Goal: Use online tool/utility: Utilize a website feature to perform a specific function

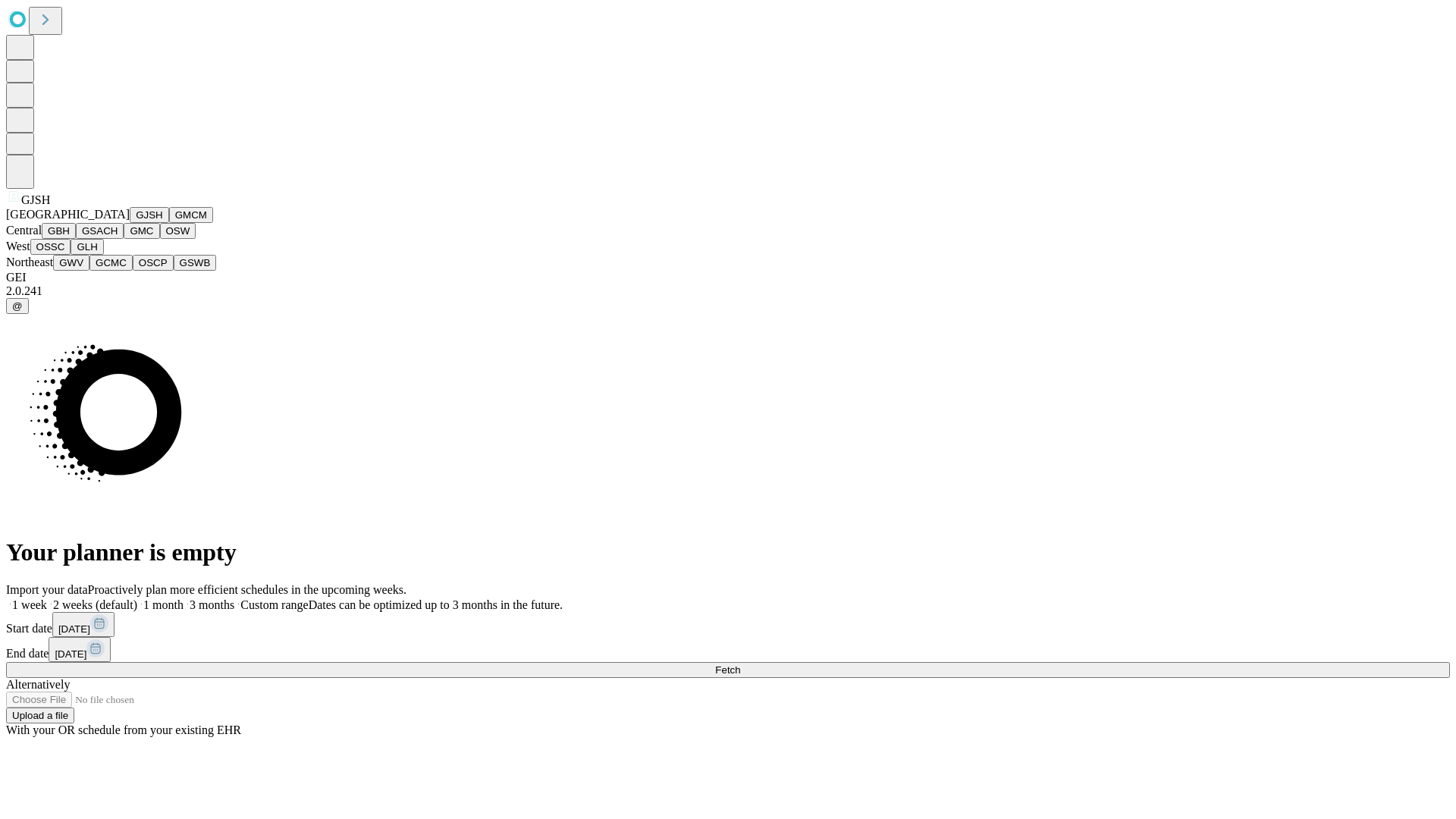
click at [130, 223] on button "GJSH" at bounding box center [149, 215] width 39 height 16
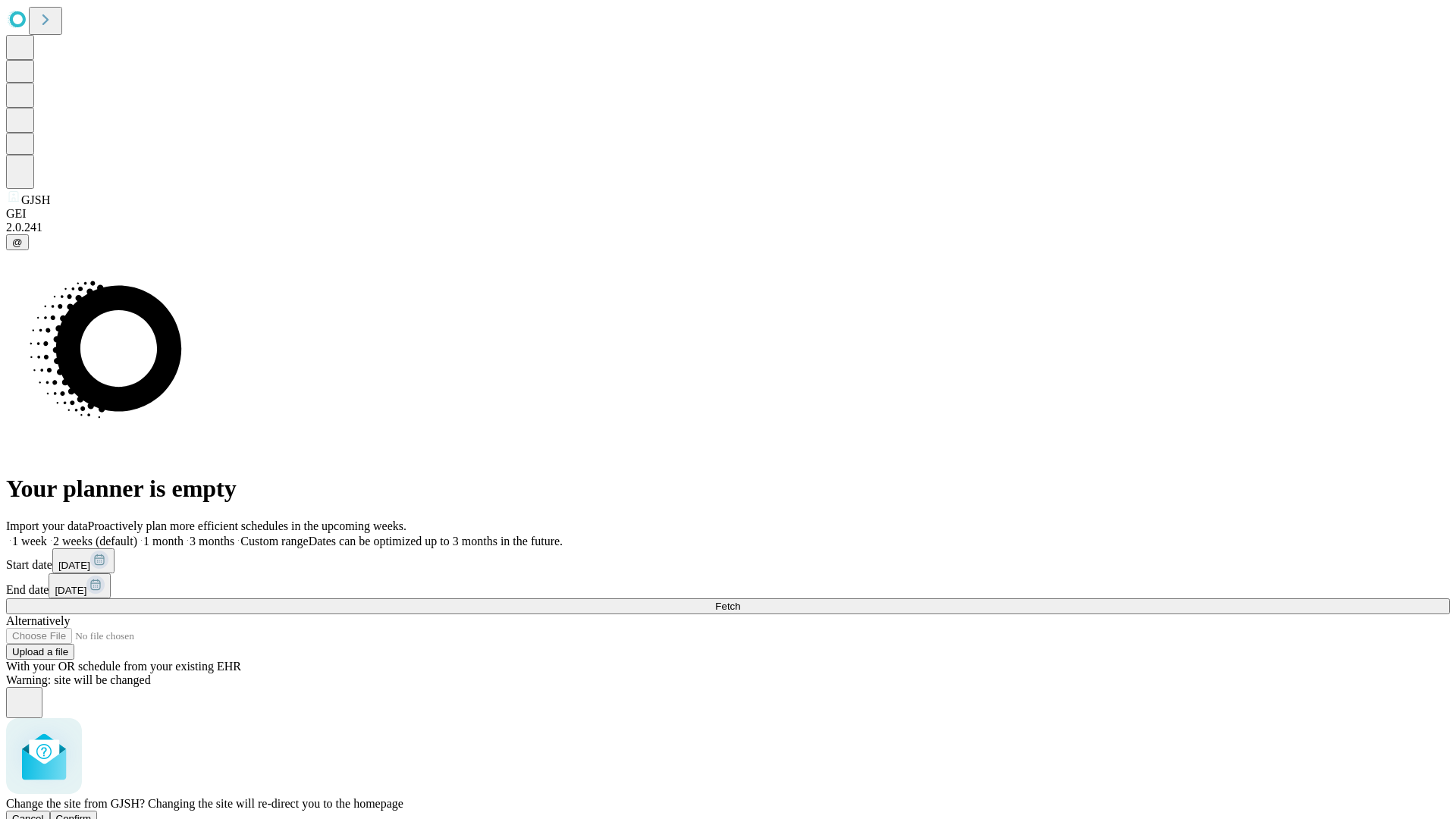
click at [92, 813] on span "Confirm" at bounding box center [73, 818] width 35 height 11
click at [137, 535] on label "2 weeks (default)" at bounding box center [92, 541] width 90 height 13
click at [741, 601] on span "Fetch" at bounding box center [728, 606] width 25 height 11
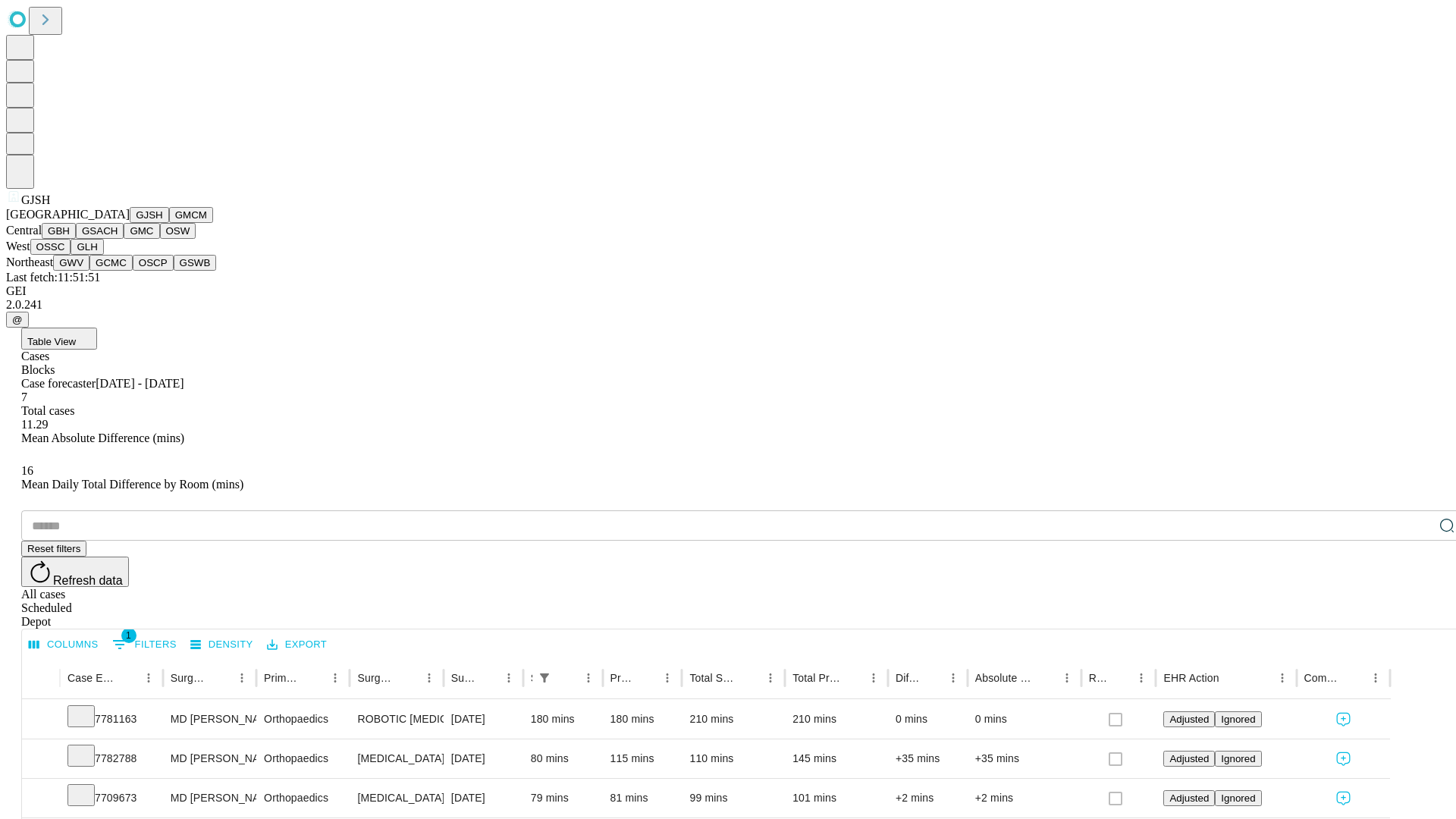
click at [169, 223] on button "GMCM" at bounding box center [191, 215] width 44 height 16
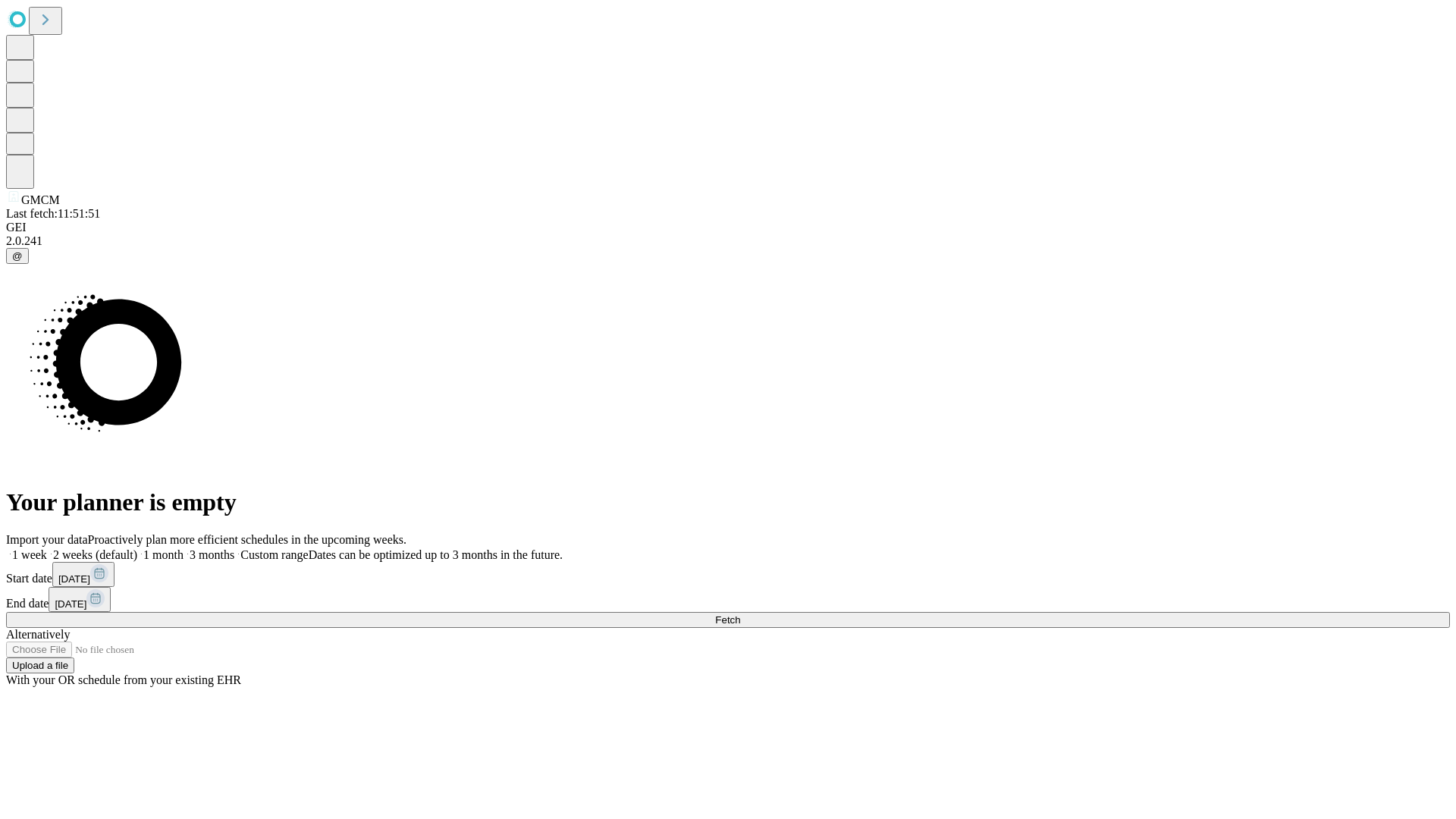
click at [137, 548] on label "2 weeks (default)" at bounding box center [92, 554] width 90 height 13
click at [741, 614] on span "Fetch" at bounding box center [728, 620] width 25 height 11
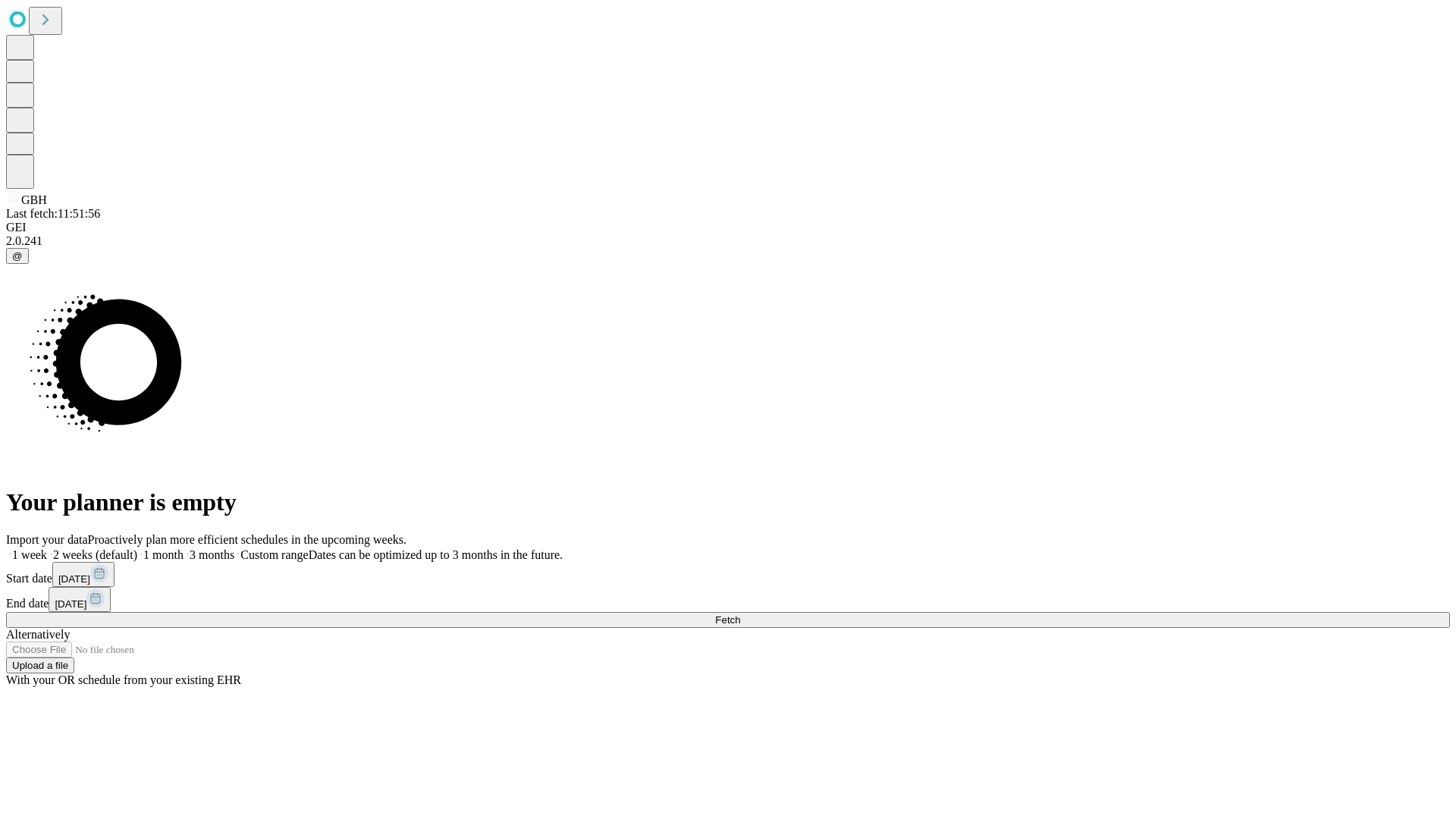
click at [137, 548] on label "2 weeks (default)" at bounding box center [92, 554] width 90 height 13
click at [741, 614] on span "Fetch" at bounding box center [728, 620] width 25 height 11
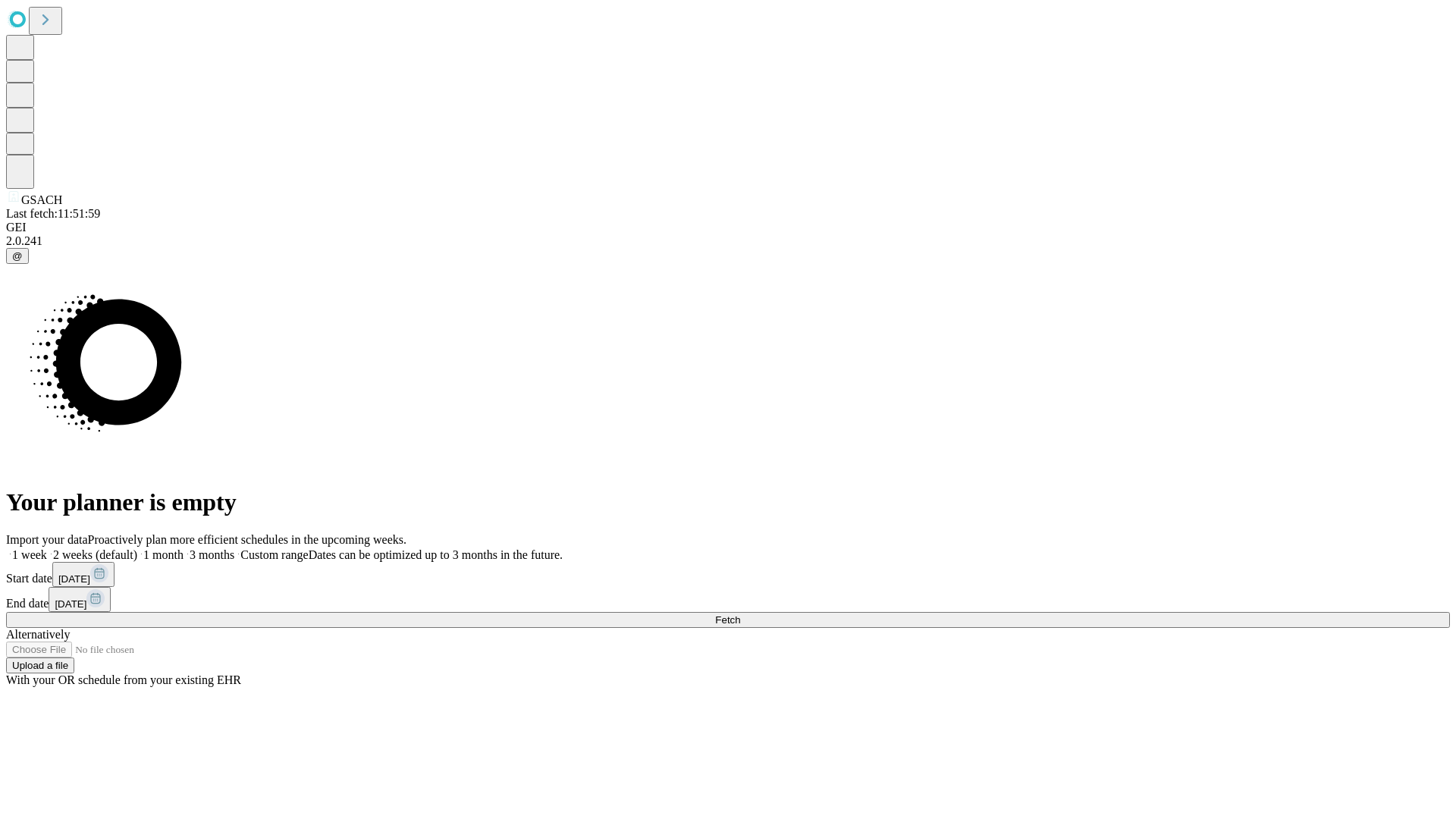
click at [137, 548] on label "2 weeks (default)" at bounding box center [92, 554] width 90 height 13
click at [741, 614] on span "Fetch" at bounding box center [728, 620] width 25 height 11
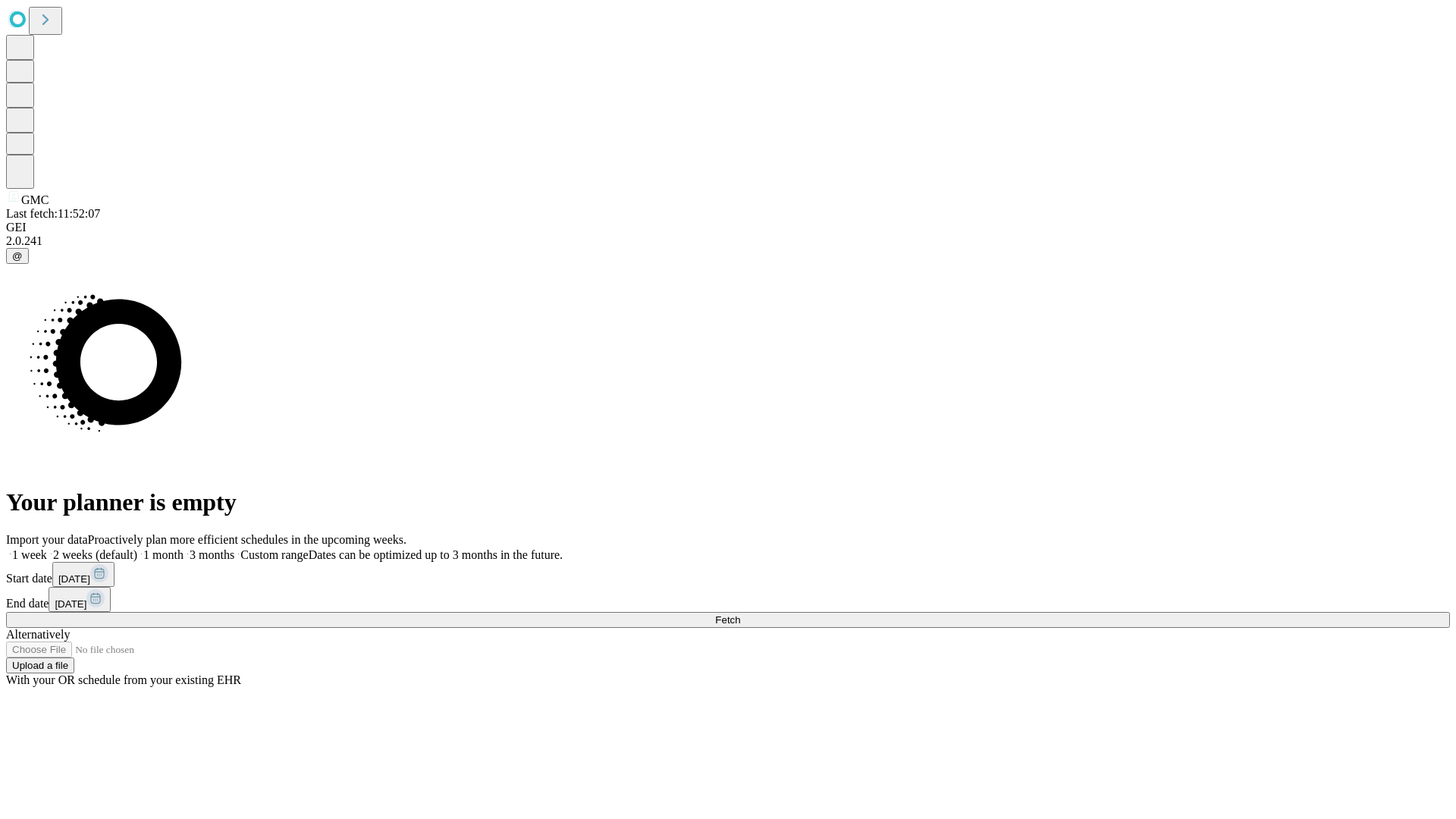
click at [137, 548] on label "2 weeks (default)" at bounding box center [92, 554] width 90 height 13
click at [741, 614] on span "Fetch" at bounding box center [728, 620] width 25 height 11
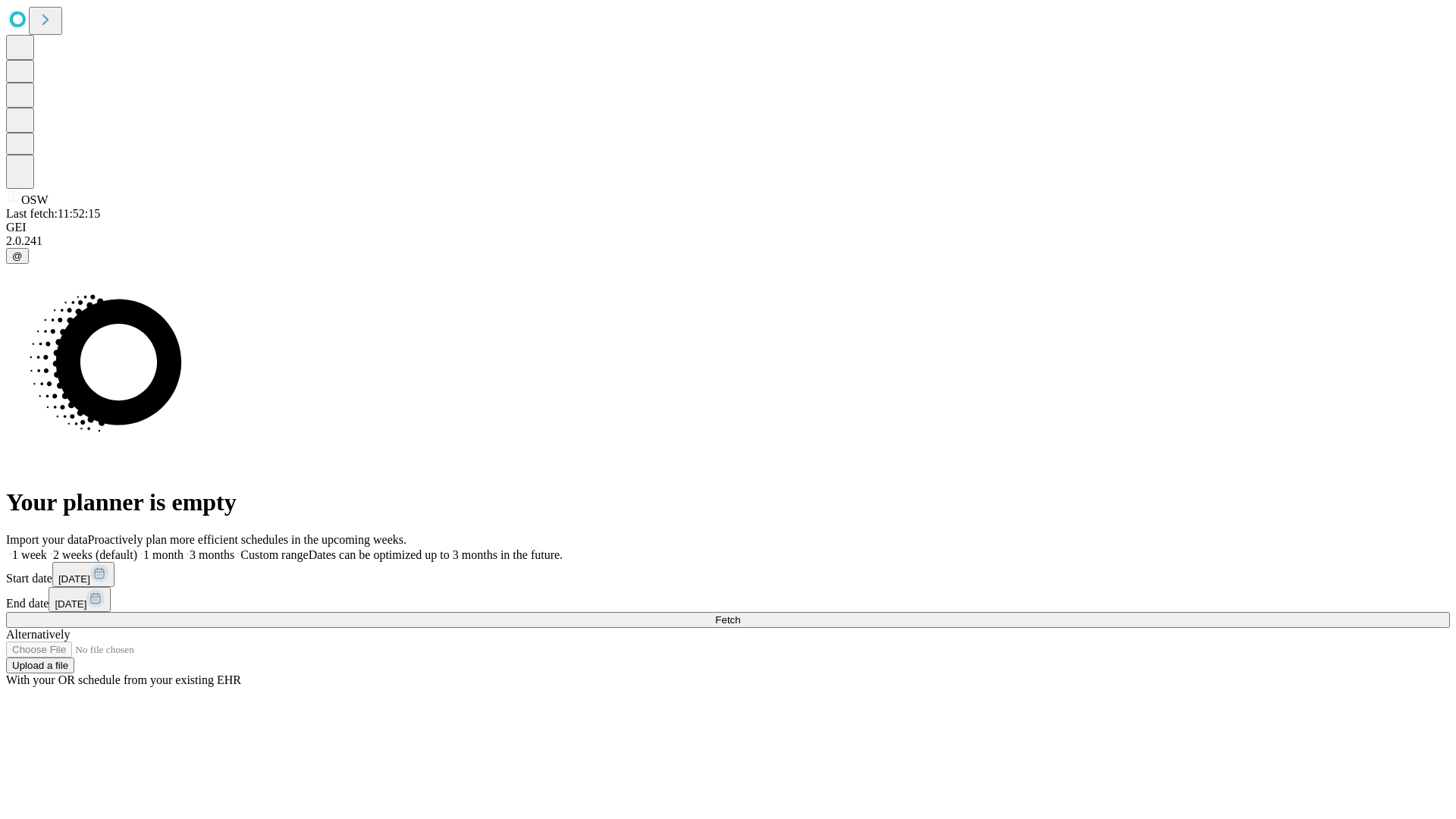
click at [137, 548] on label "2 weeks (default)" at bounding box center [92, 554] width 90 height 13
click at [741, 614] on span "Fetch" at bounding box center [728, 620] width 25 height 11
click at [137, 548] on label "2 weeks (default)" at bounding box center [92, 554] width 90 height 13
click at [741, 614] on span "Fetch" at bounding box center [728, 620] width 25 height 11
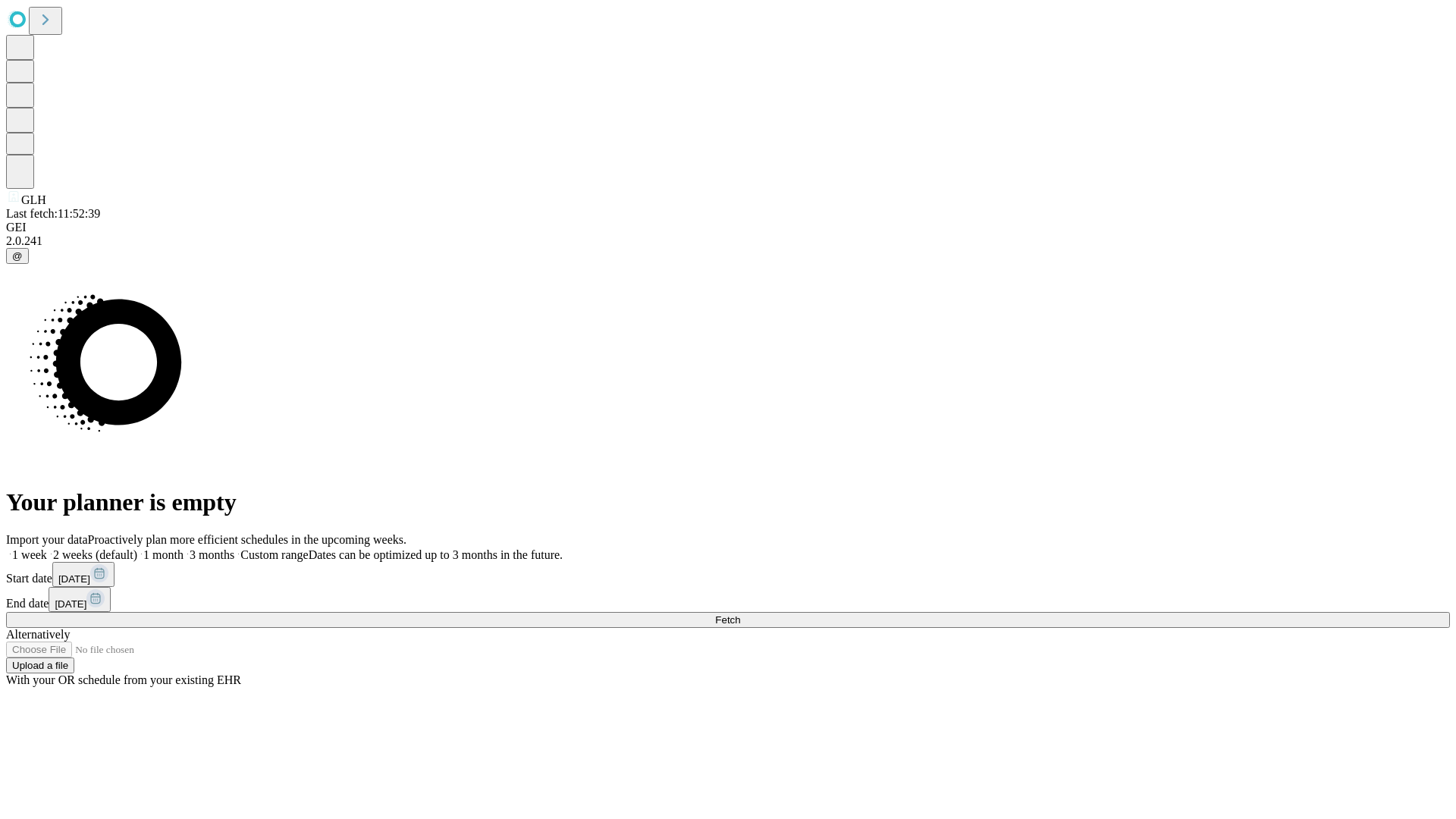
click at [137, 548] on label "2 weeks (default)" at bounding box center [92, 554] width 90 height 13
click at [741, 614] on span "Fetch" at bounding box center [728, 620] width 25 height 11
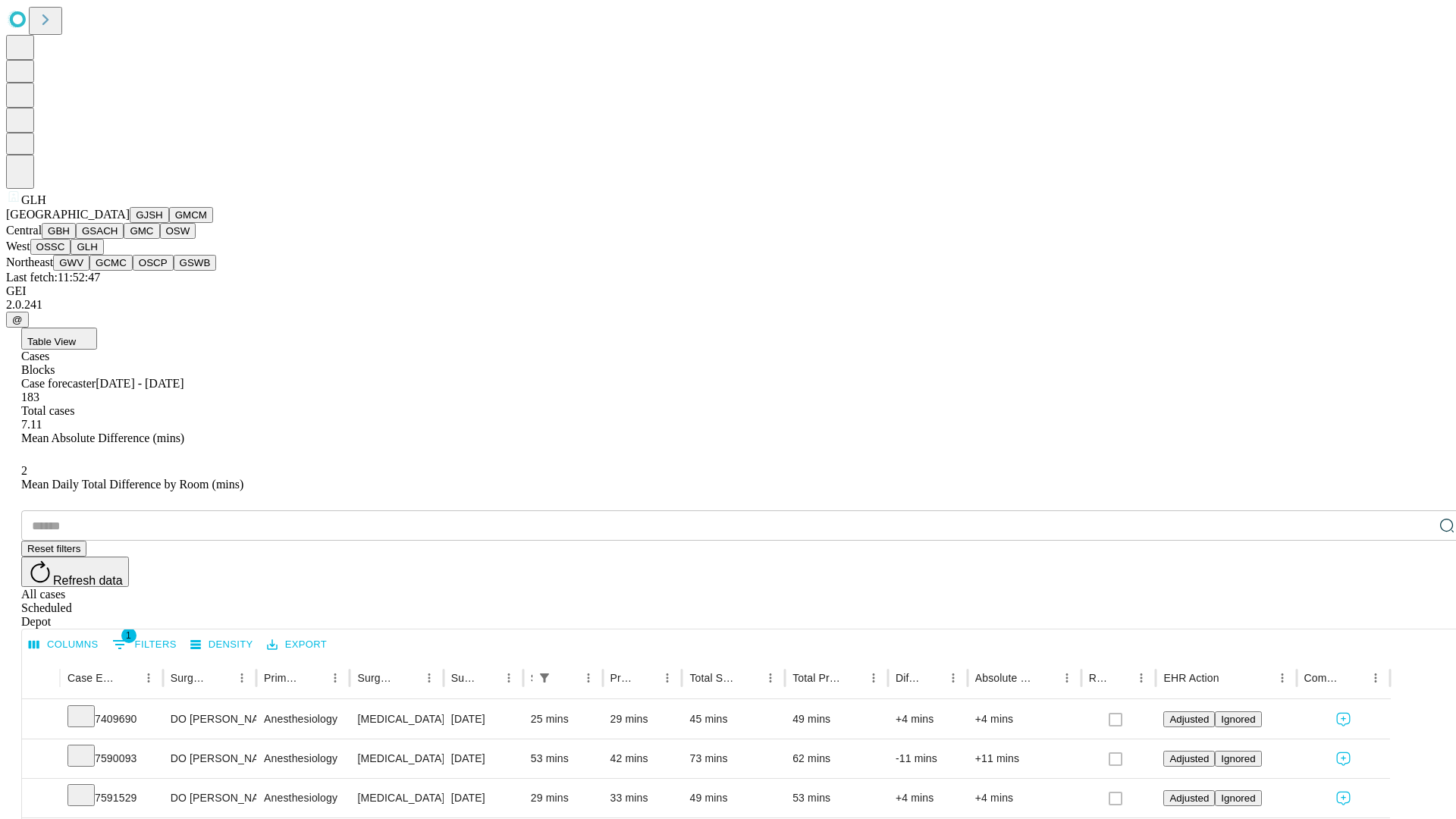
click at [90, 271] on button "GWV" at bounding box center [71, 262] width 36 height 16
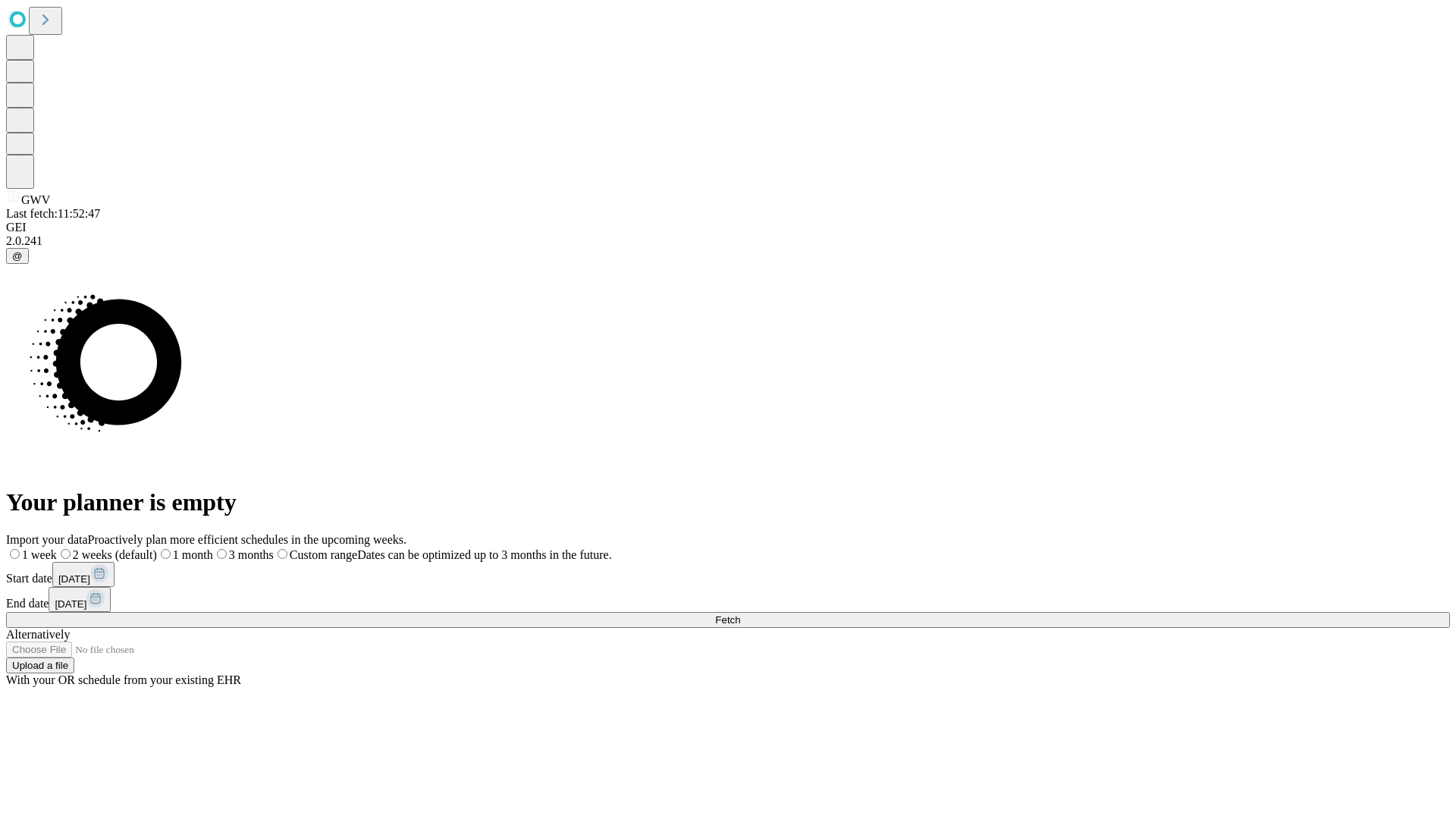
click at [157, 548] on label "2 weeks (default)" at bounding box center [106, 554] width 100 height 13
click at [741, 614] on span "Fetch" at bounding box center [728, 620] width 25 height 11
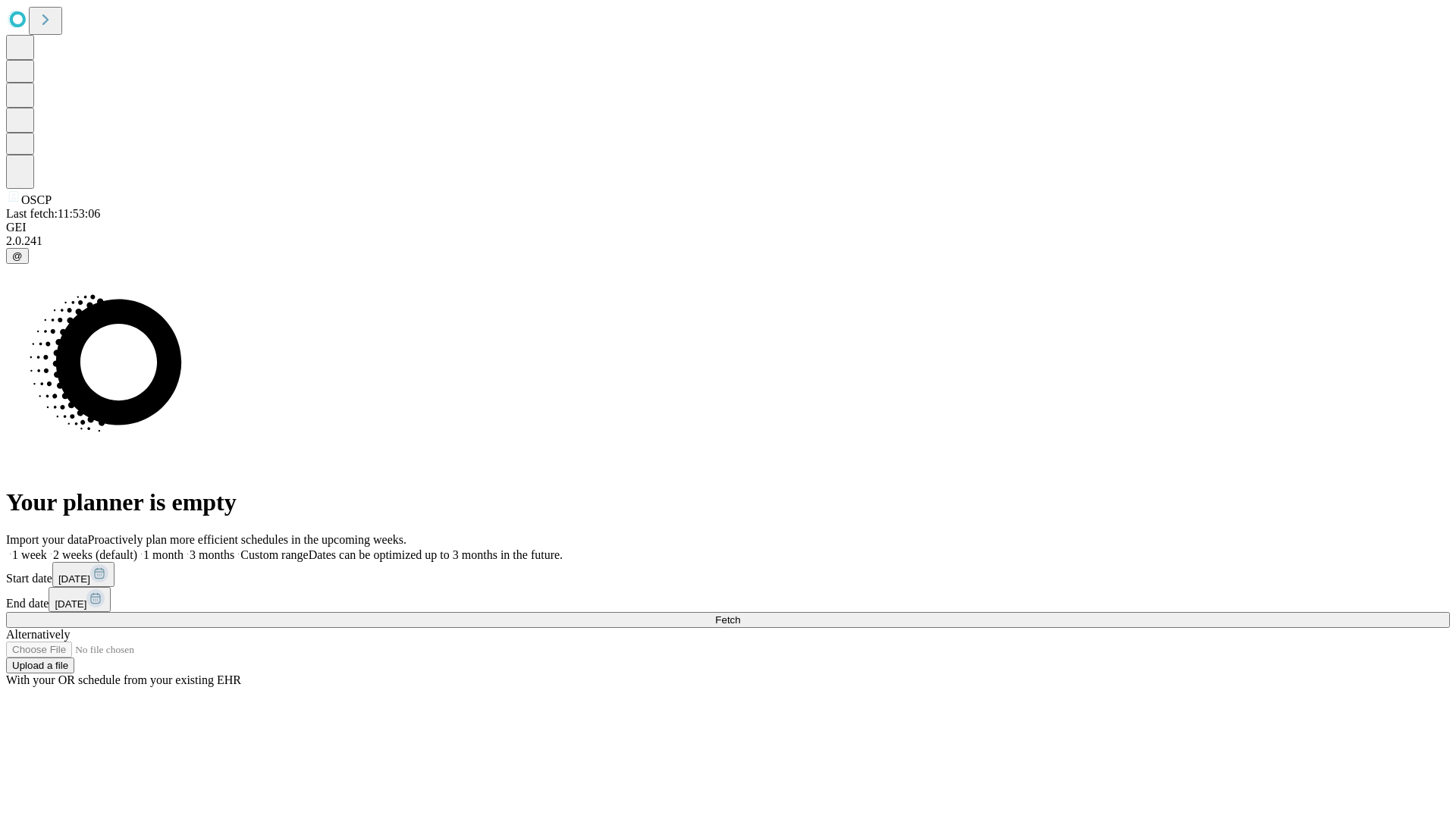
click at [137, 548] on label "2 weeks (default)" at bounding box center [92, 554] width 90 height 13
click at [741, 614] on span "Fetch" at bounding box center [728, 620] width 25 height 11
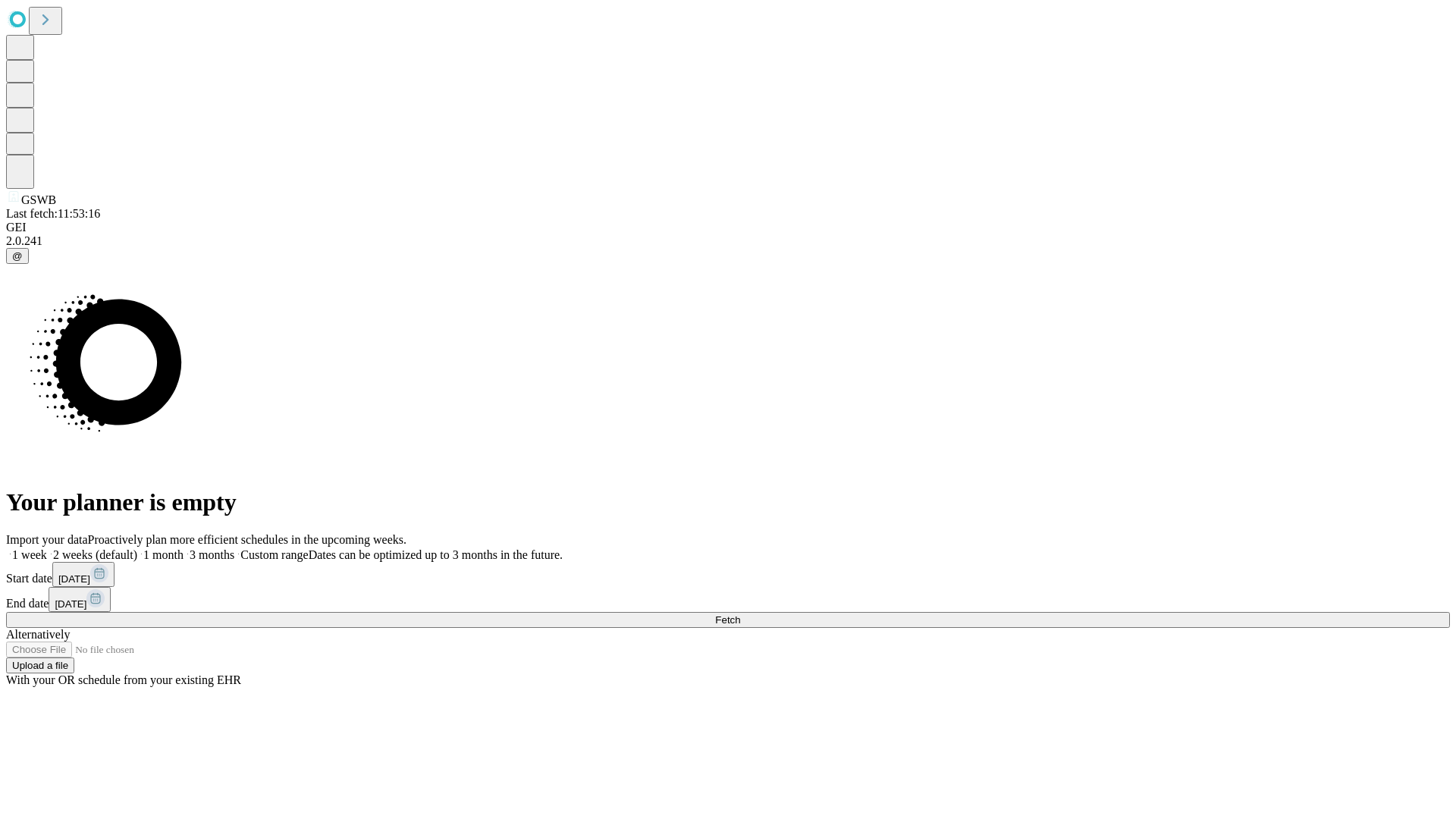
click at [137, 548] on label "2 weeks (default)" at bounding box center [92, 554] width 90 height 13
click at [741, 614] on span "Fetch" at bounding box center [728, 620] width 25 height 11
